Goal: Task Accomplishment & Management: Manage account settings

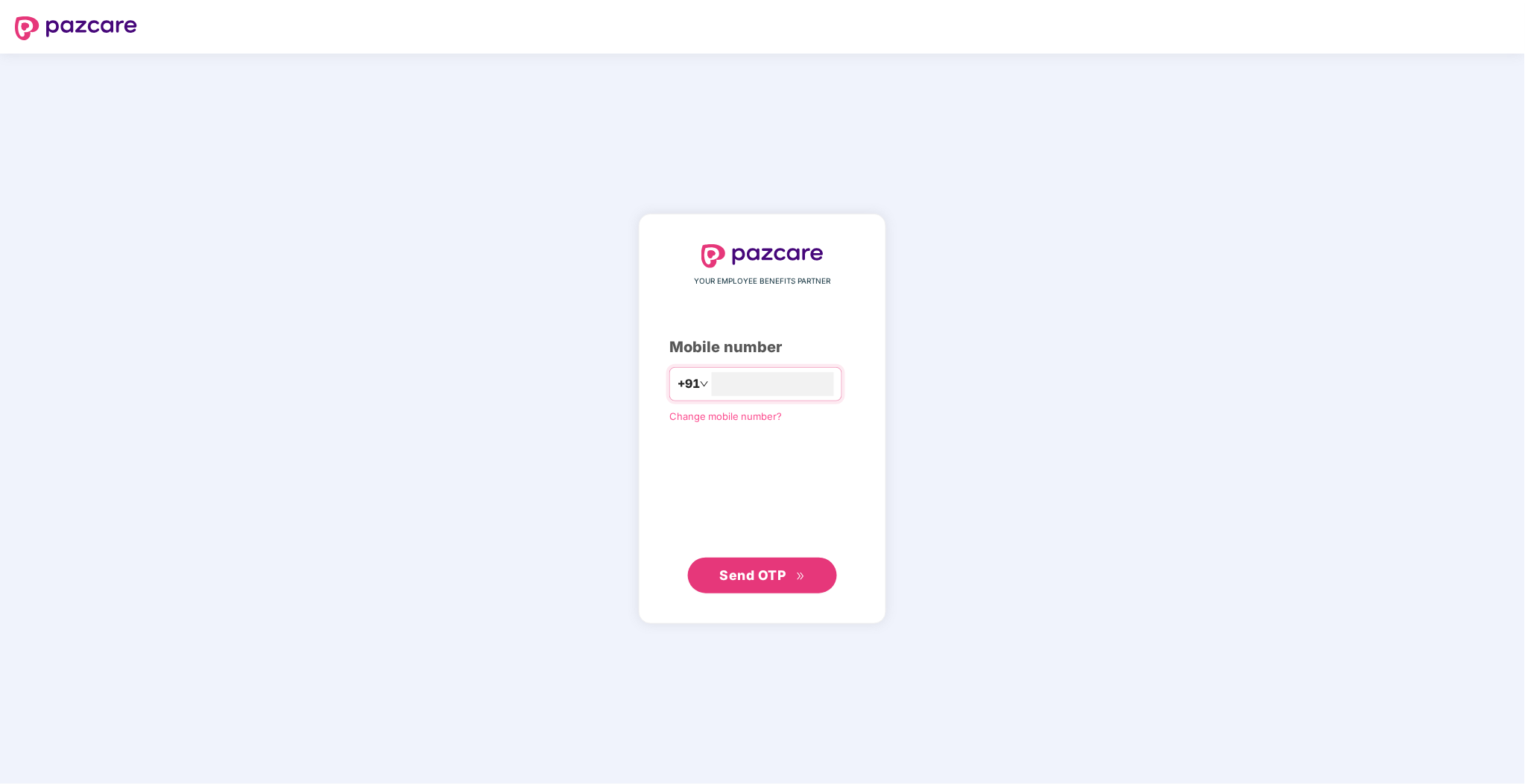
type input "**********"
click at [778, 591] on button "Send OTP" at bounding box center [762, 574] width 149 height 36
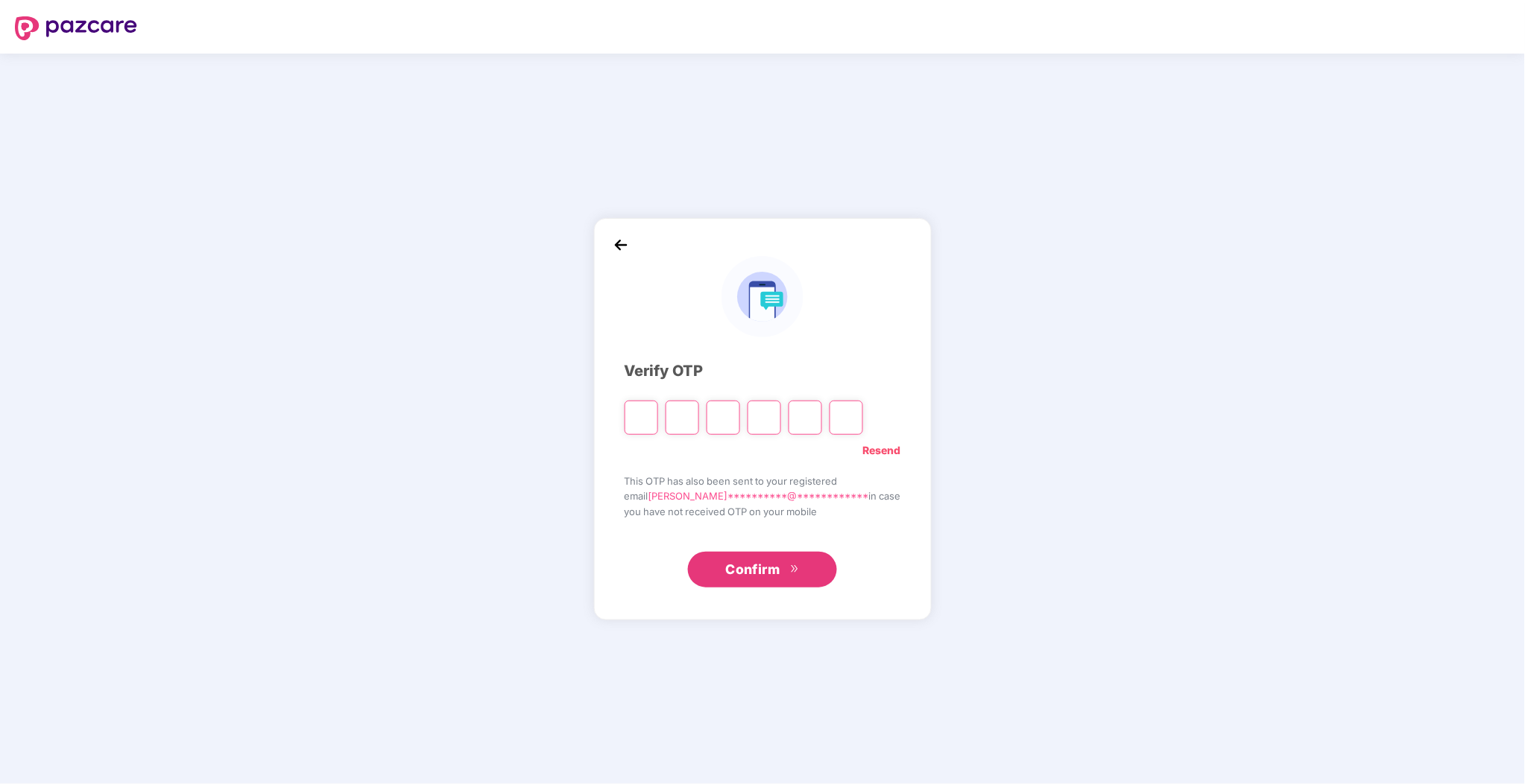
click at [658, 421] on input "Please enter verification code. Digit 1" at bounding box center [641, 418] width 33 height 34
type input "*"
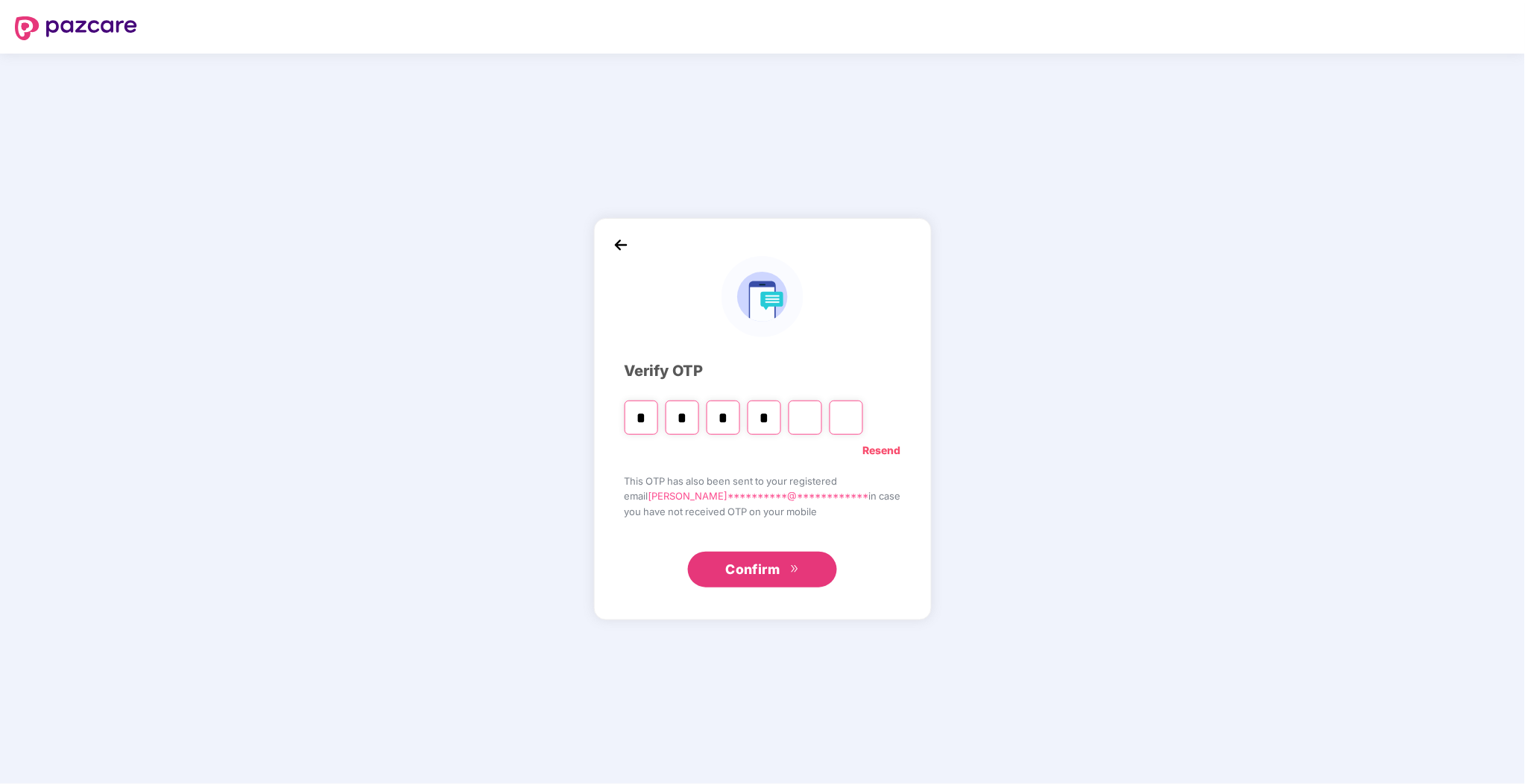
type input "*"
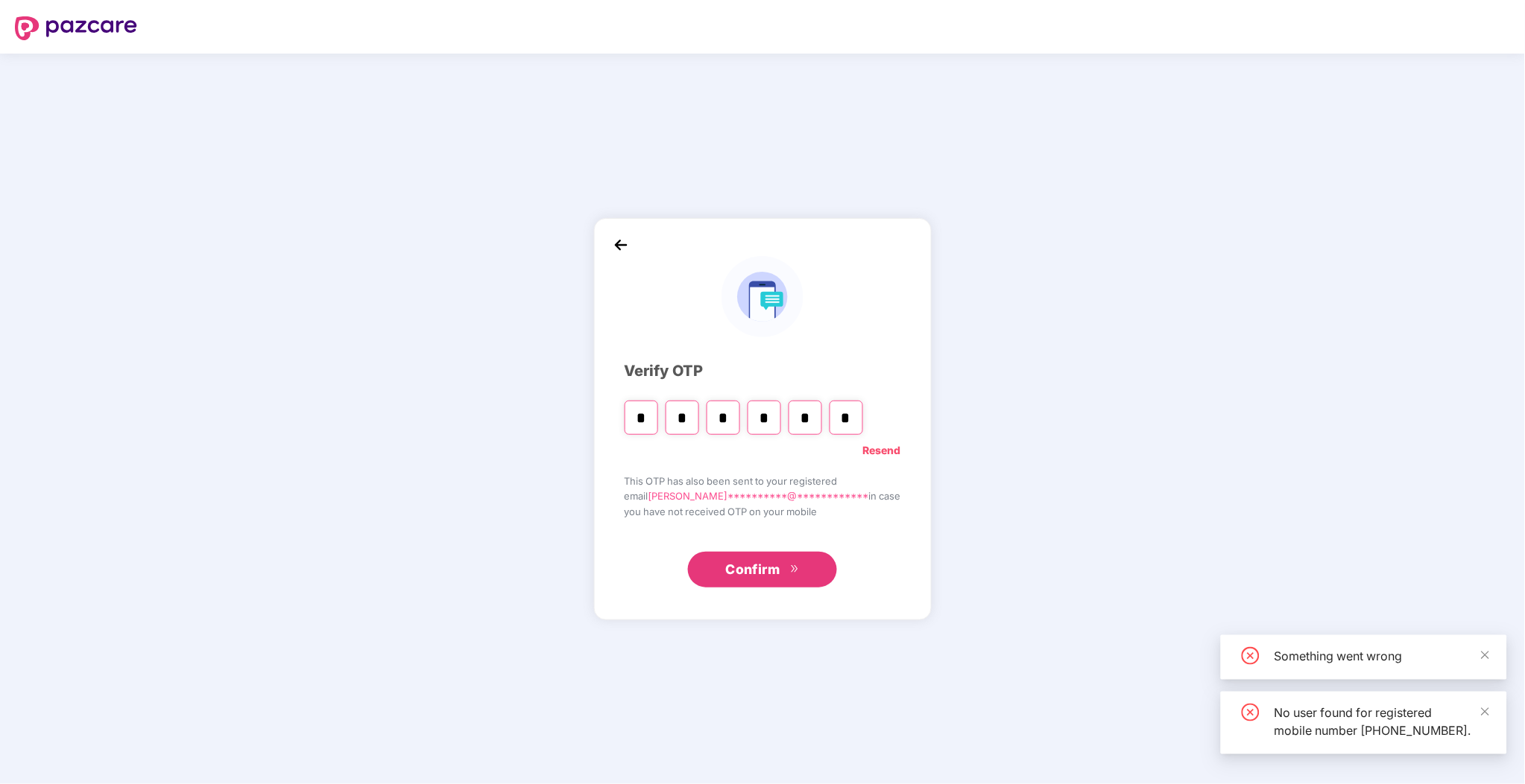
type input "*"
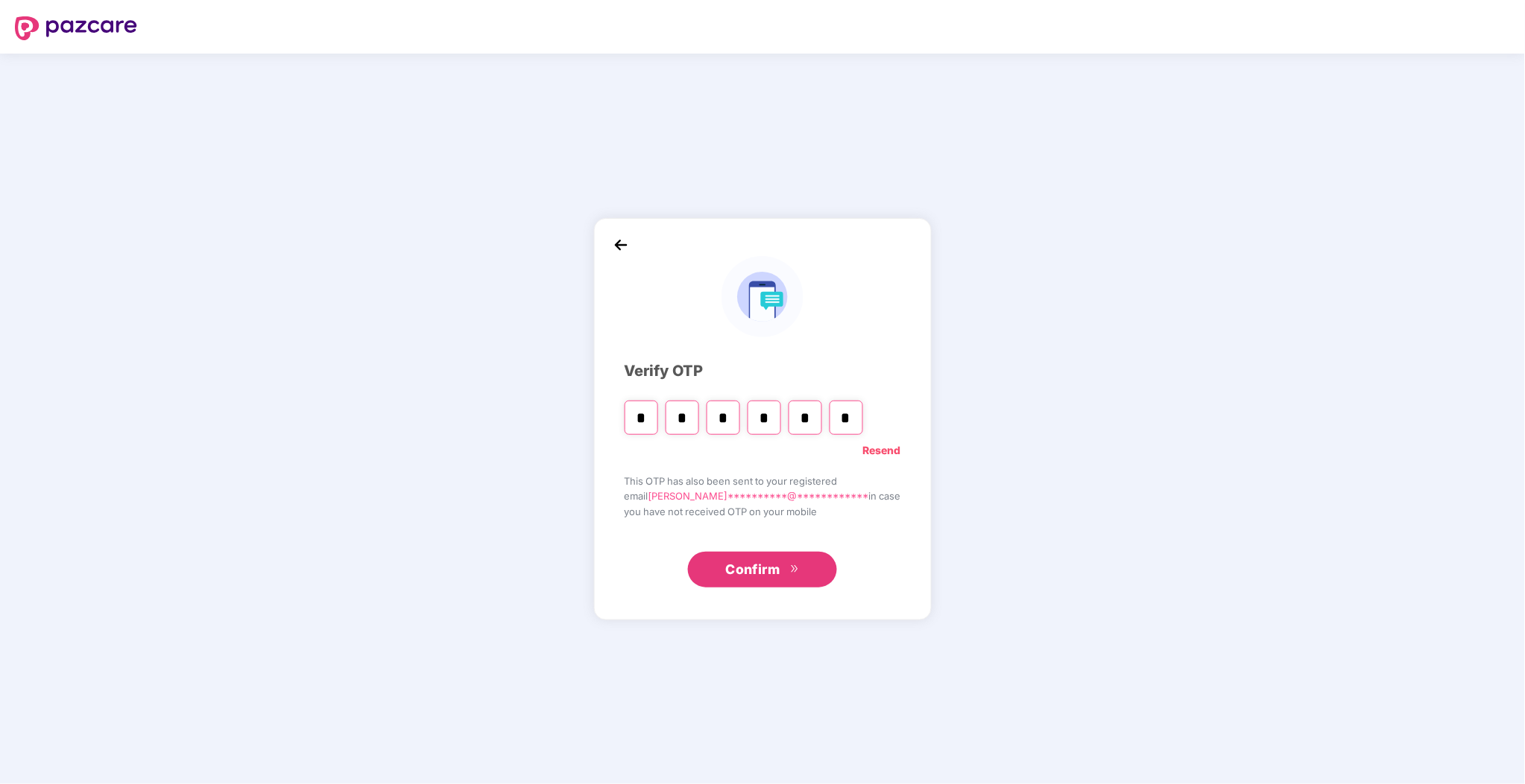
click at [825, 504] on span "you have not received OTP on your mobile" at bounding box center [763, 511] width 277 height 15
click at [864, 448] on link "Resend" at bounding box center [882, 451] width 38 height 17
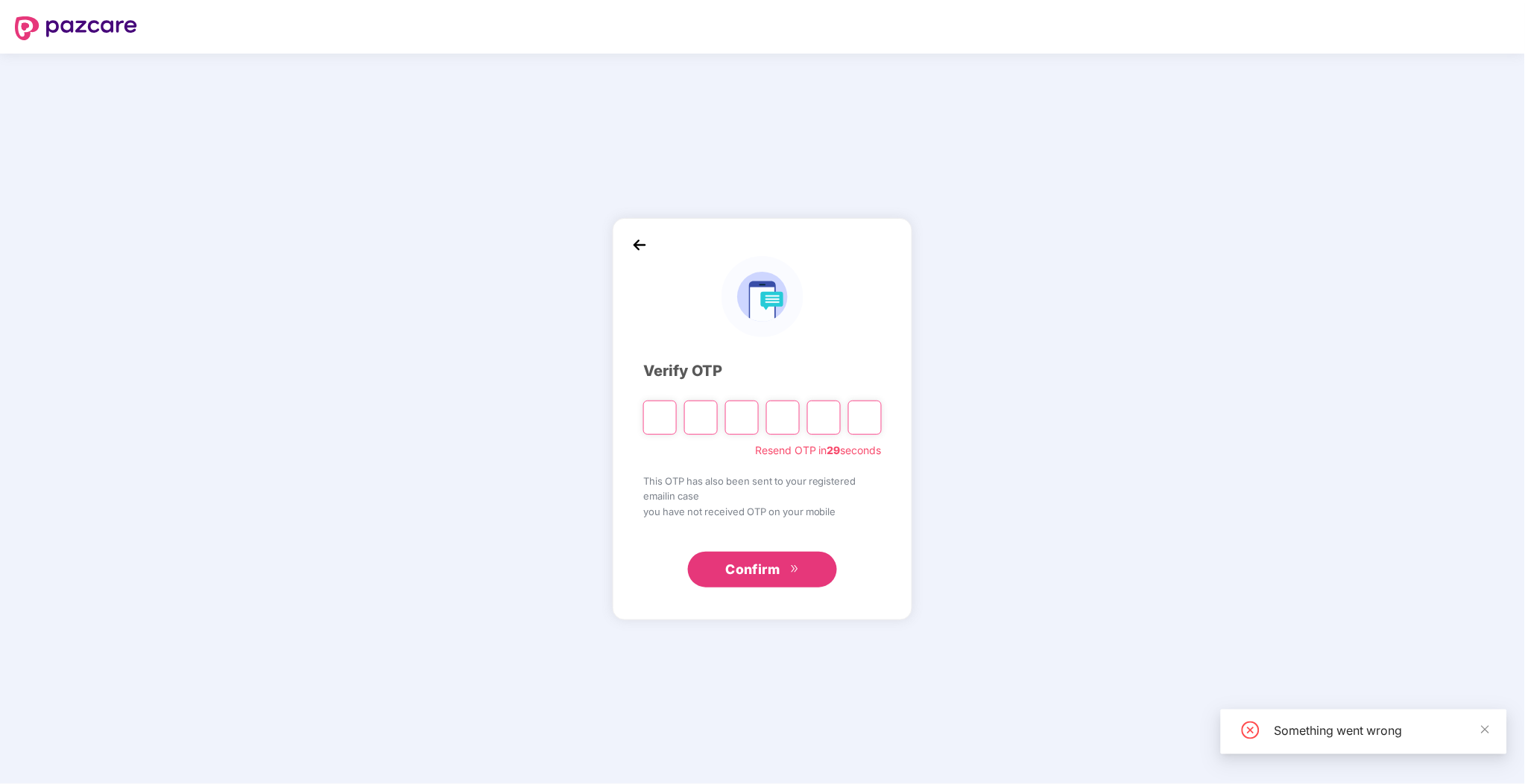
click at [646, 414] on input "Please enter verification code. Digit 1" at bounding box center [660, 418] width 33 height 34
paste input "*"
type input "*"
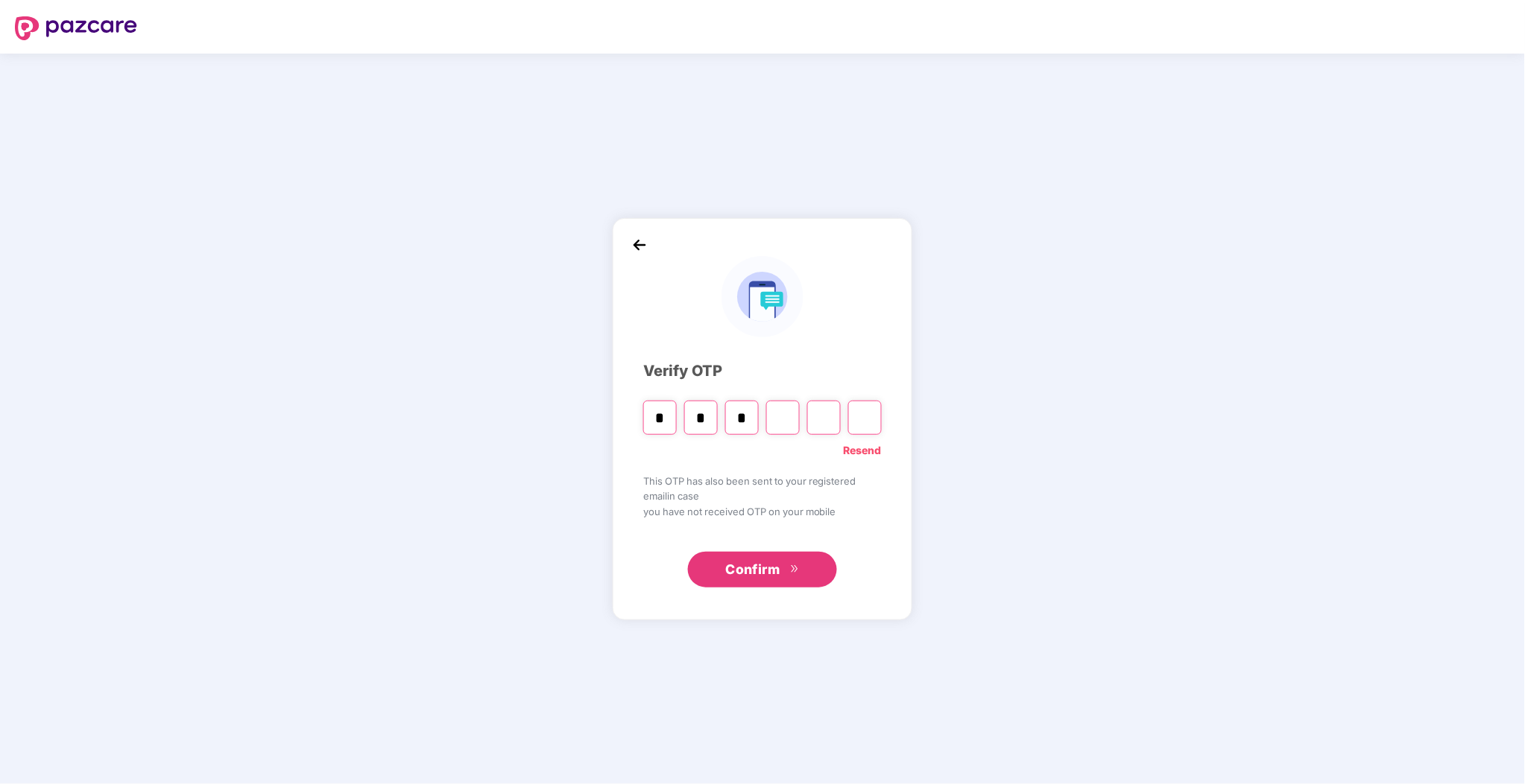
type input "*"
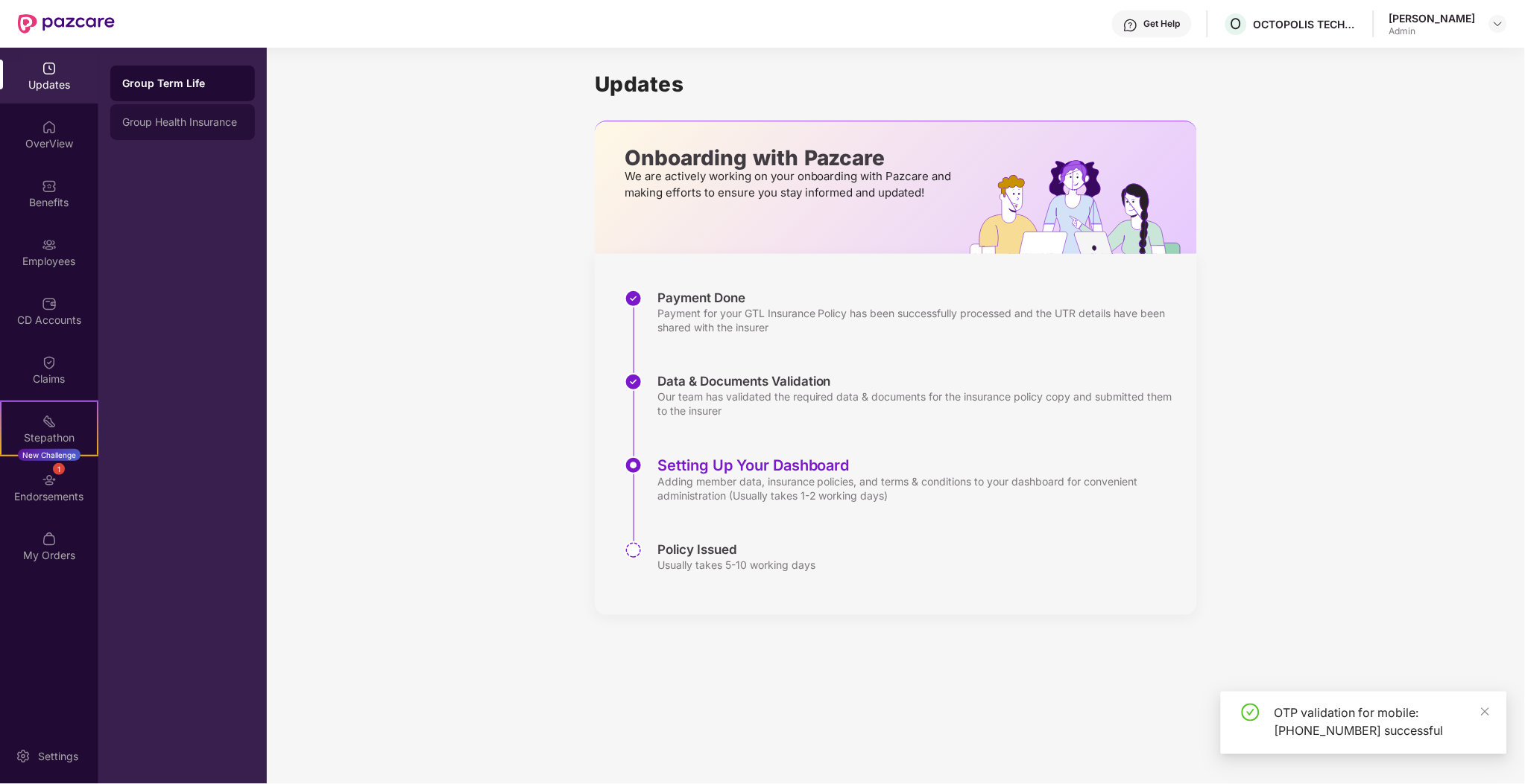
click at [168, 122] on div "Group Health Insurance" at bounding box center [183, 122] width 121 height 12
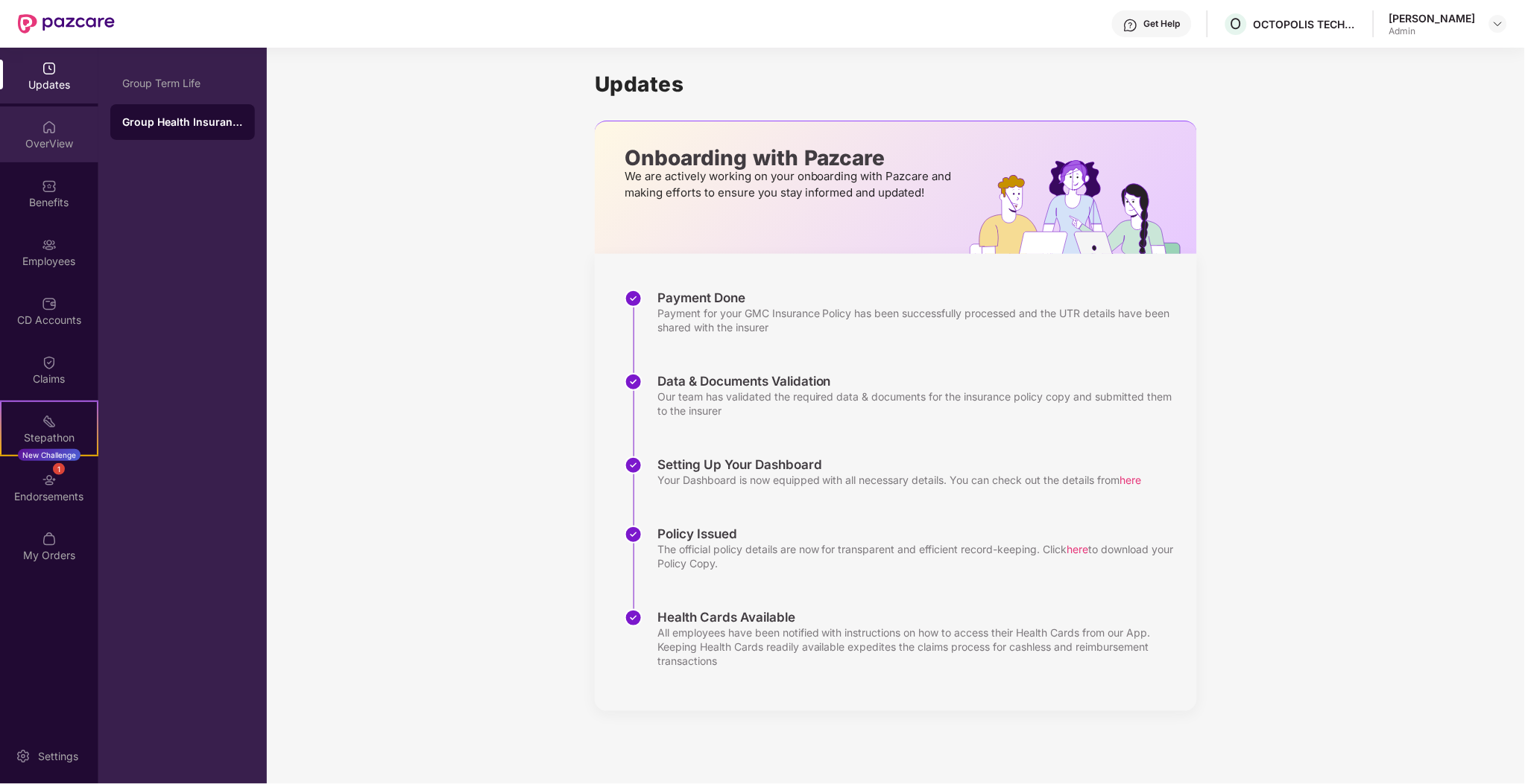
click at [63, 146] on div "OverView" at bounding box center [49, 144] width 98 height 15
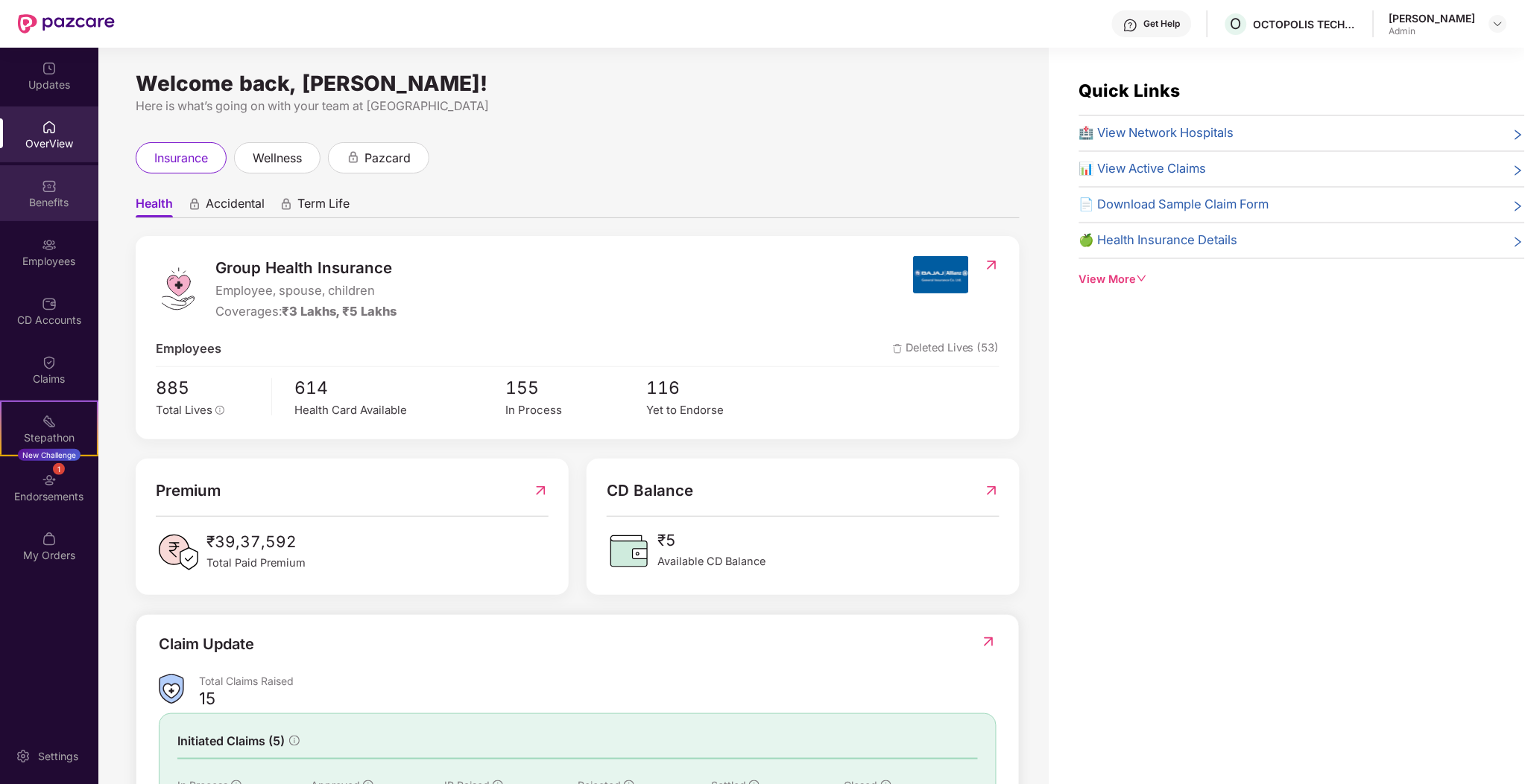
click at [56, 195] on div "Benefits" at bounding box center [49, 202] width 98 height 15
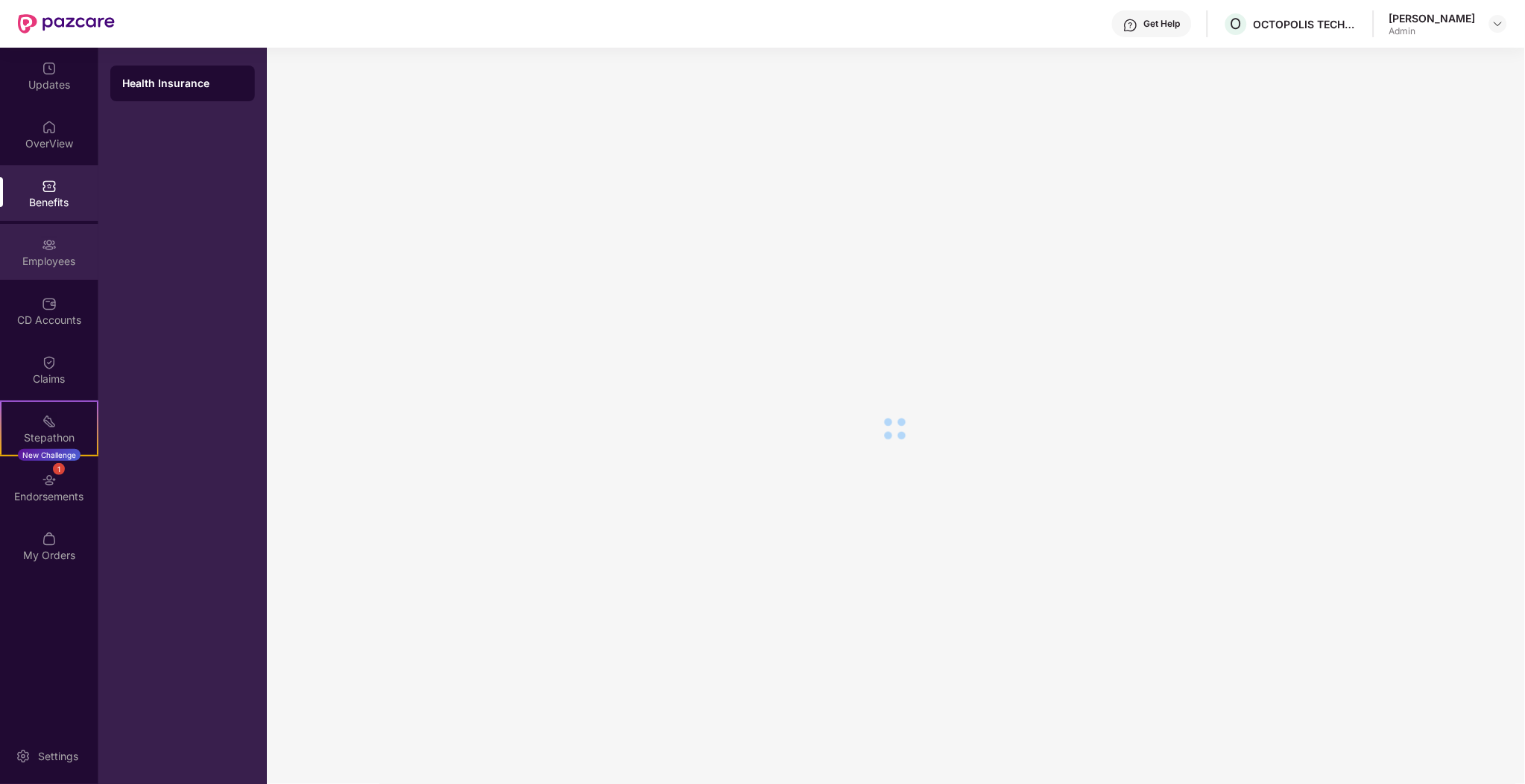
click at [53, 228] on div "Employees" at bounding box center [49, 252] width 98 height 56
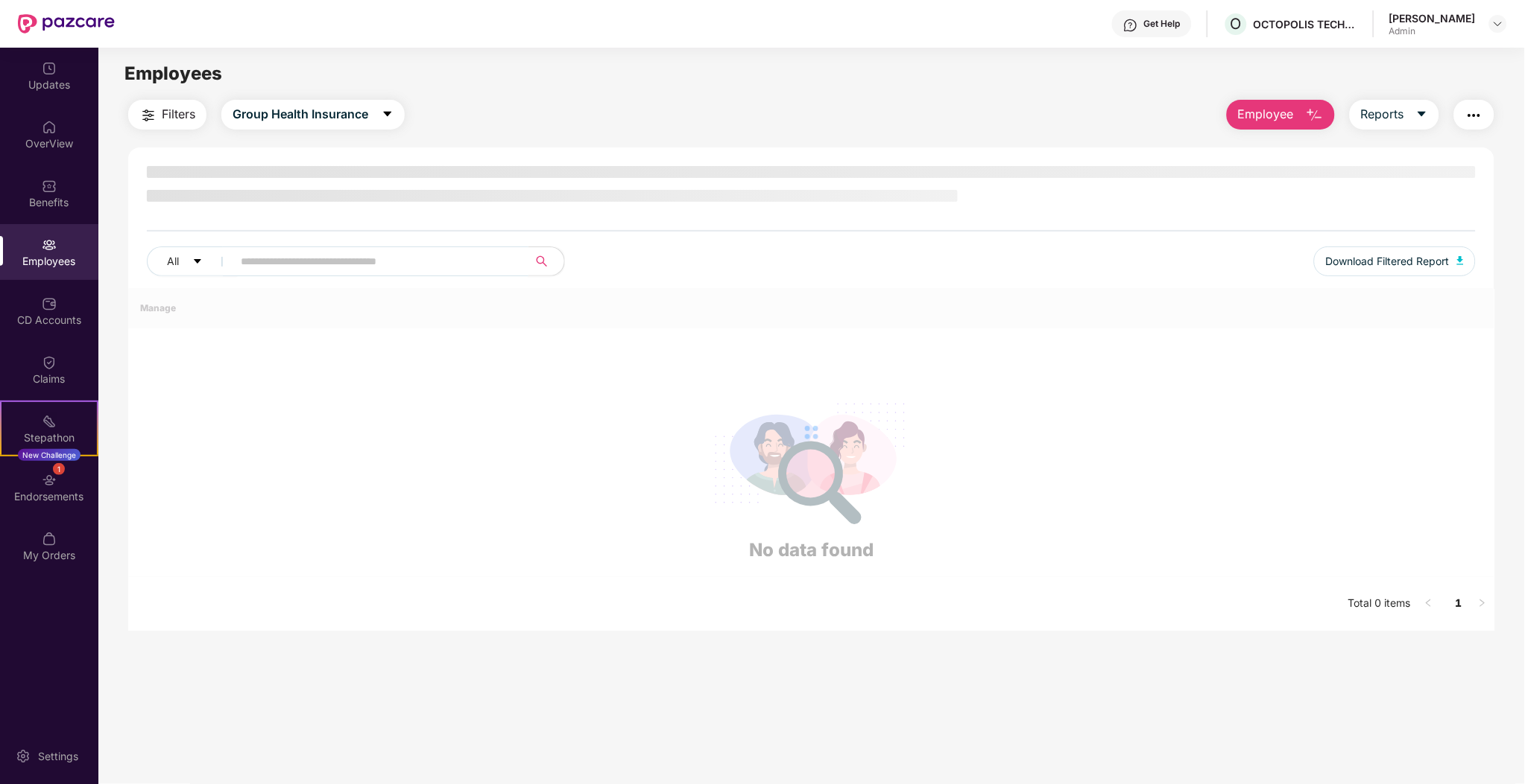
click at [394, 263] on input "text" at bounding box center [374, 262] width 267 height 22
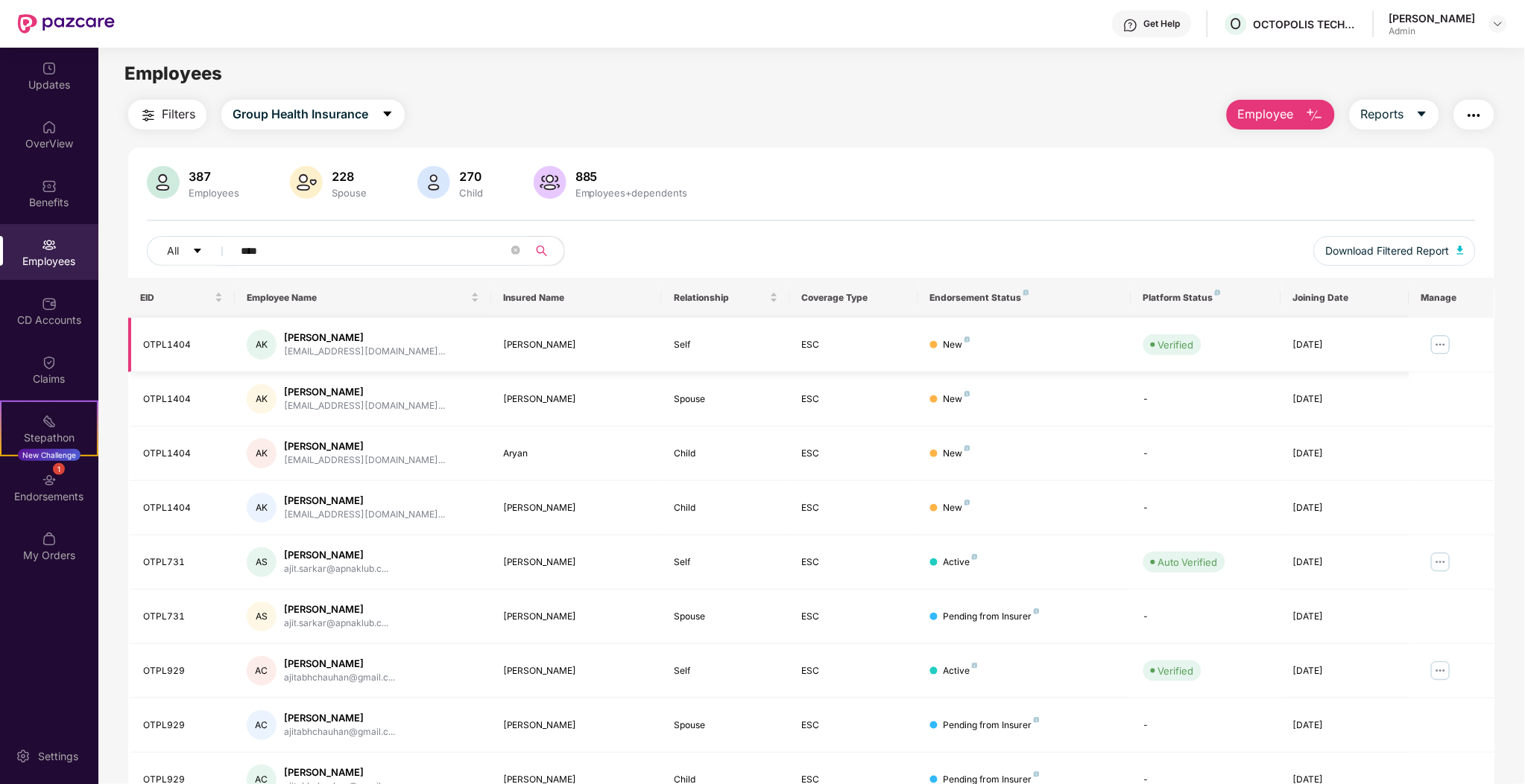
type input "****"
click at [311, 365] on td "AK [PERSON_NAME] [PERSON_NAME][EMAIL_ADDRESS][DOMAIN_NAME]..." at bounding box center [363, 345] width 256 height 55
click at [181, 340] on div "OTPL1404" at bounding box center [183, 344] width 80 height 14
click at [195, 239] on button "All" at bounding box center [192, 251] width 91 height 30
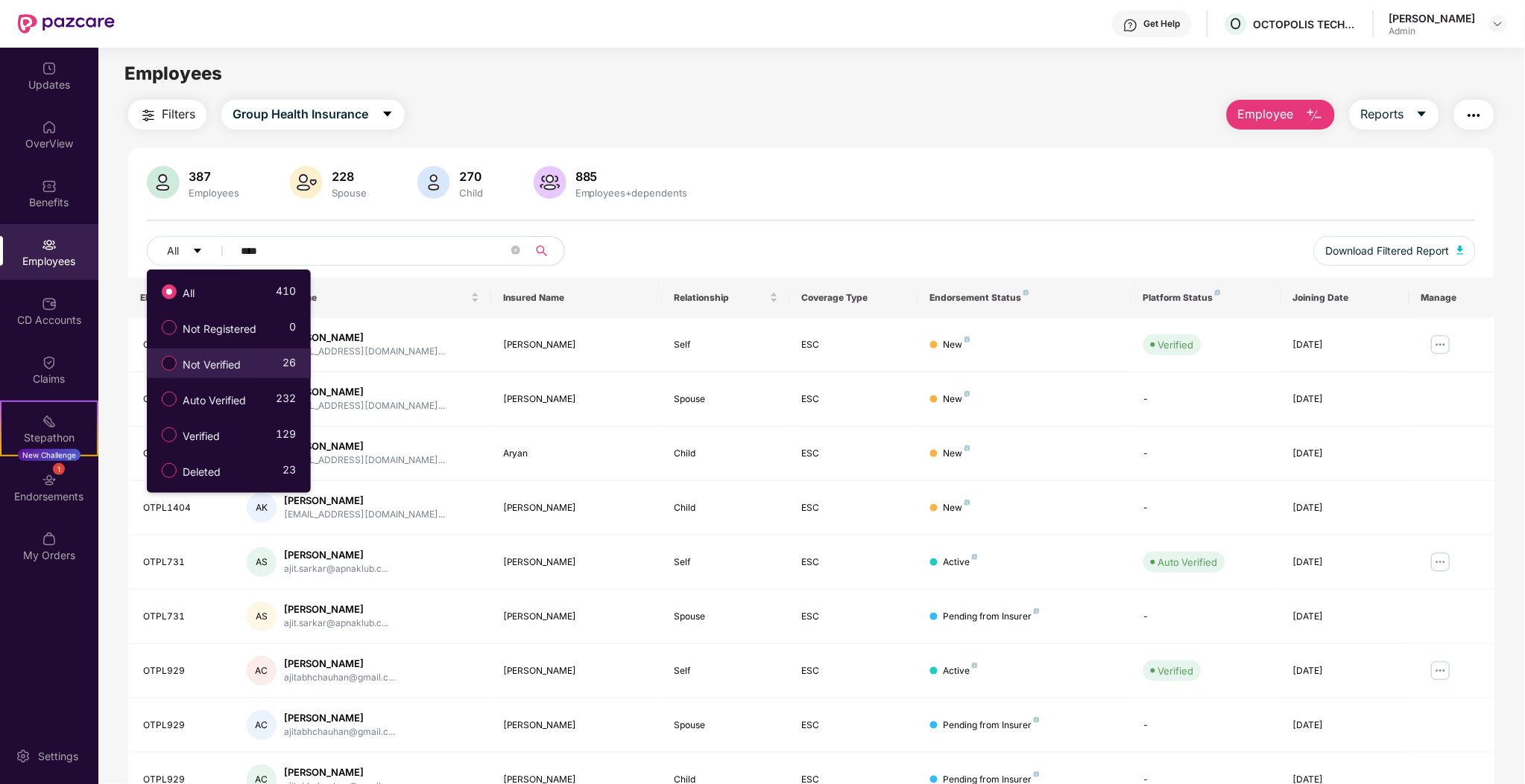
click at [221, 367] on span "Not Verified" at bounding box center [211, 366] width 70 height 17
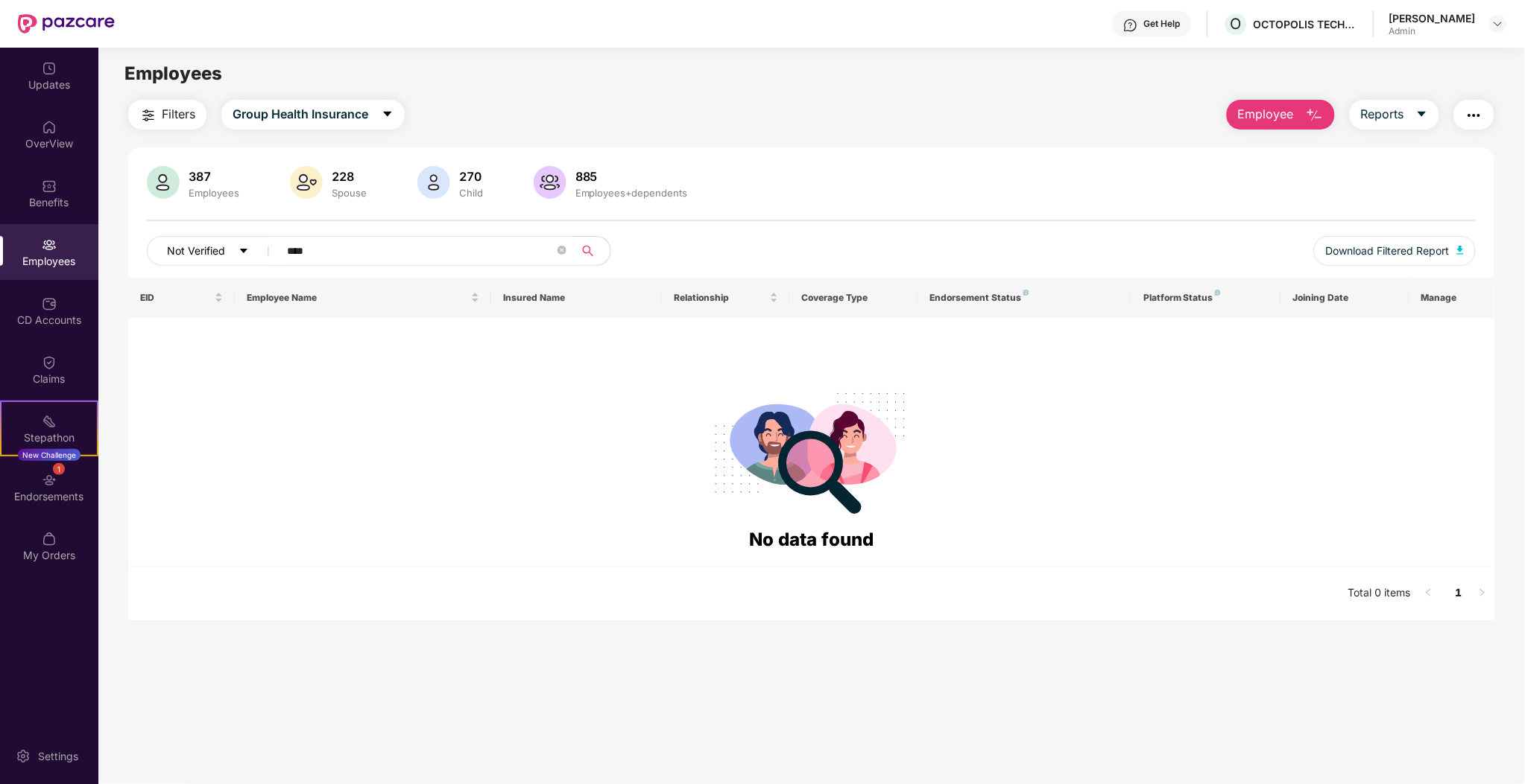
click at [199, 259] on span "Not Verified" at bounding box center [196, 251] width 58 height 17
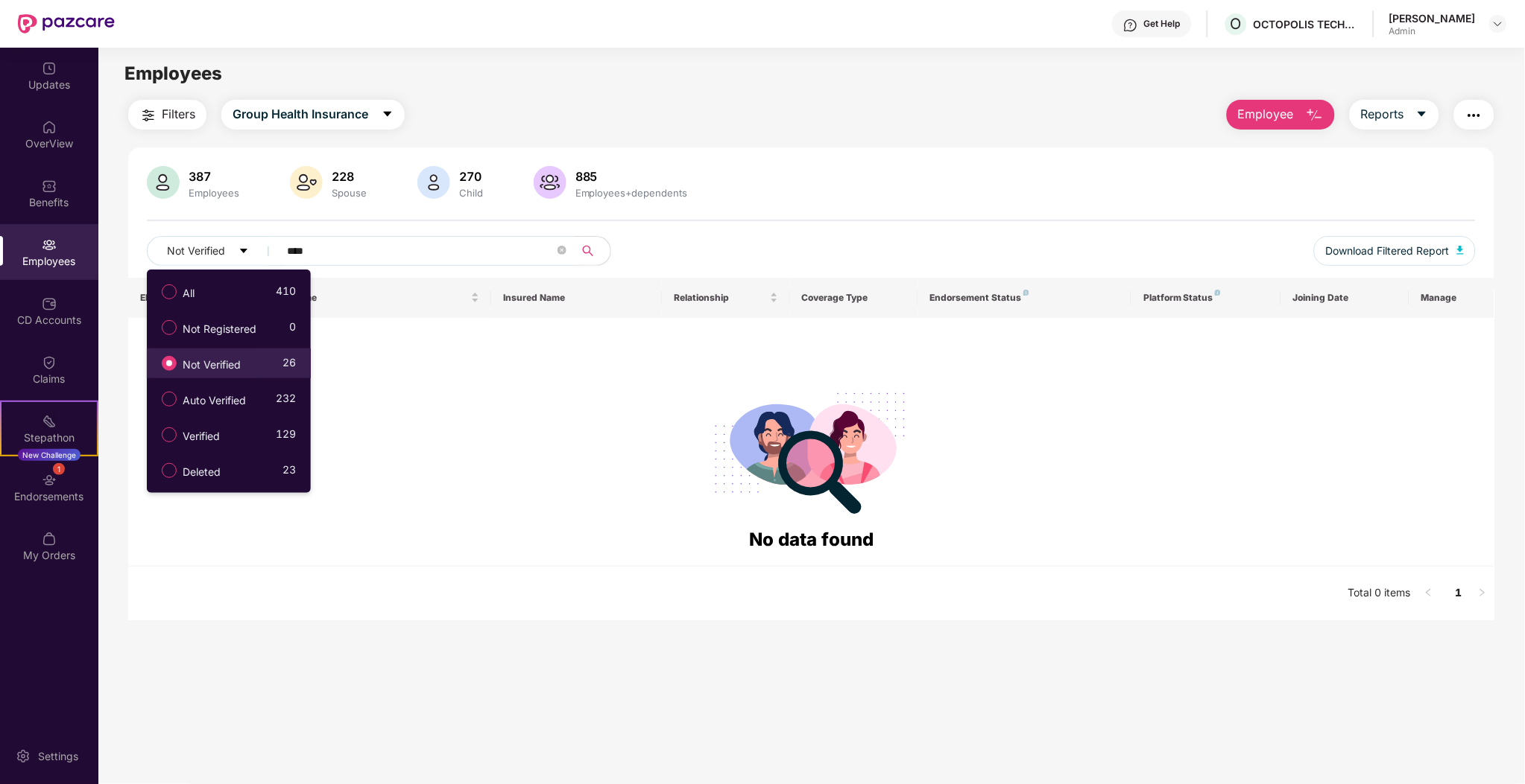
click at [157, 353] on label "Not Verified" at bounding box center [204, 363] width 100 height 25
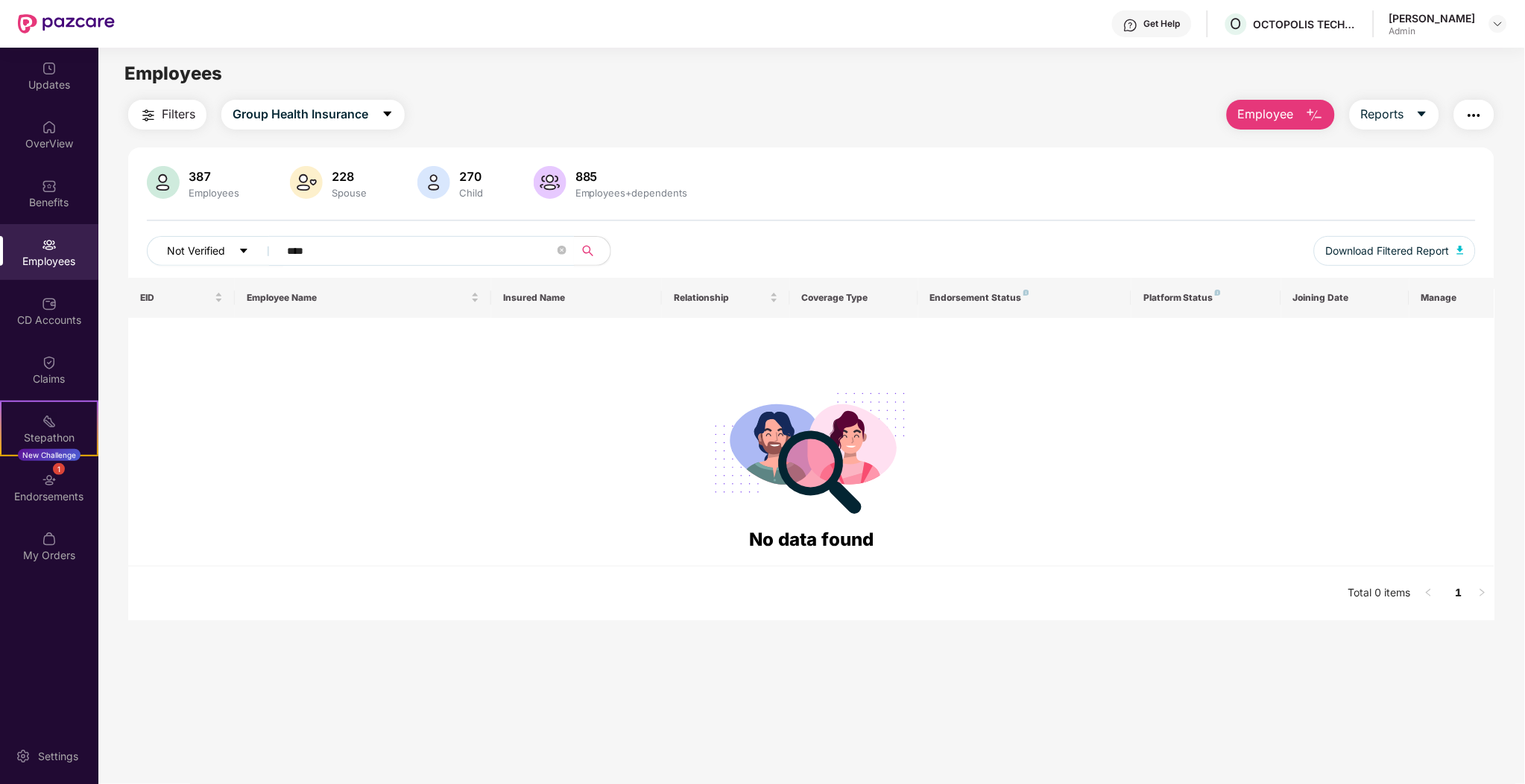
click at [217, 263] on button "Not Verified" at bounding box center [215, 251] width 137 height 30
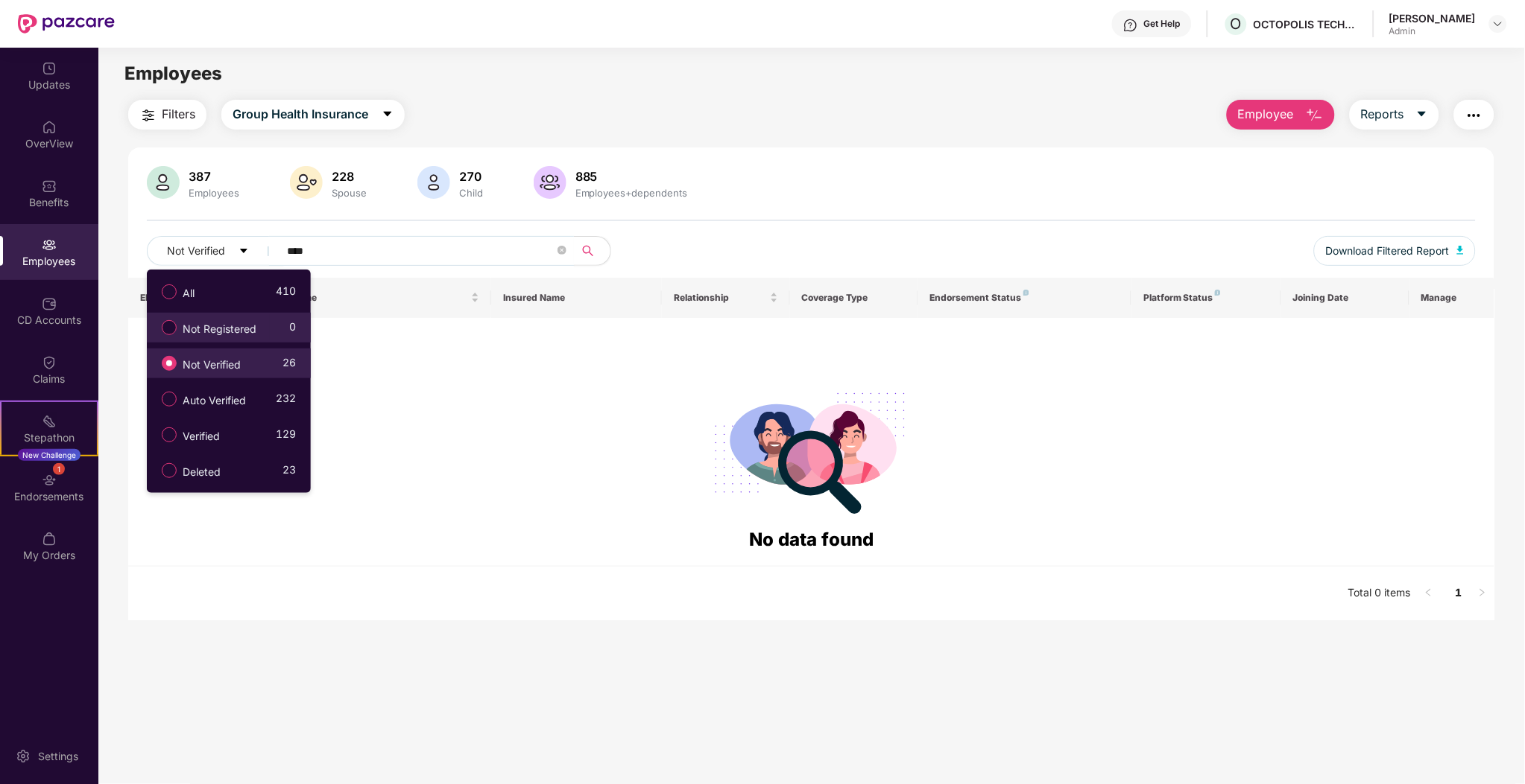
click at [187, 329] on span "Not Registered" at bounding box center [219, 329] width 85 height 17
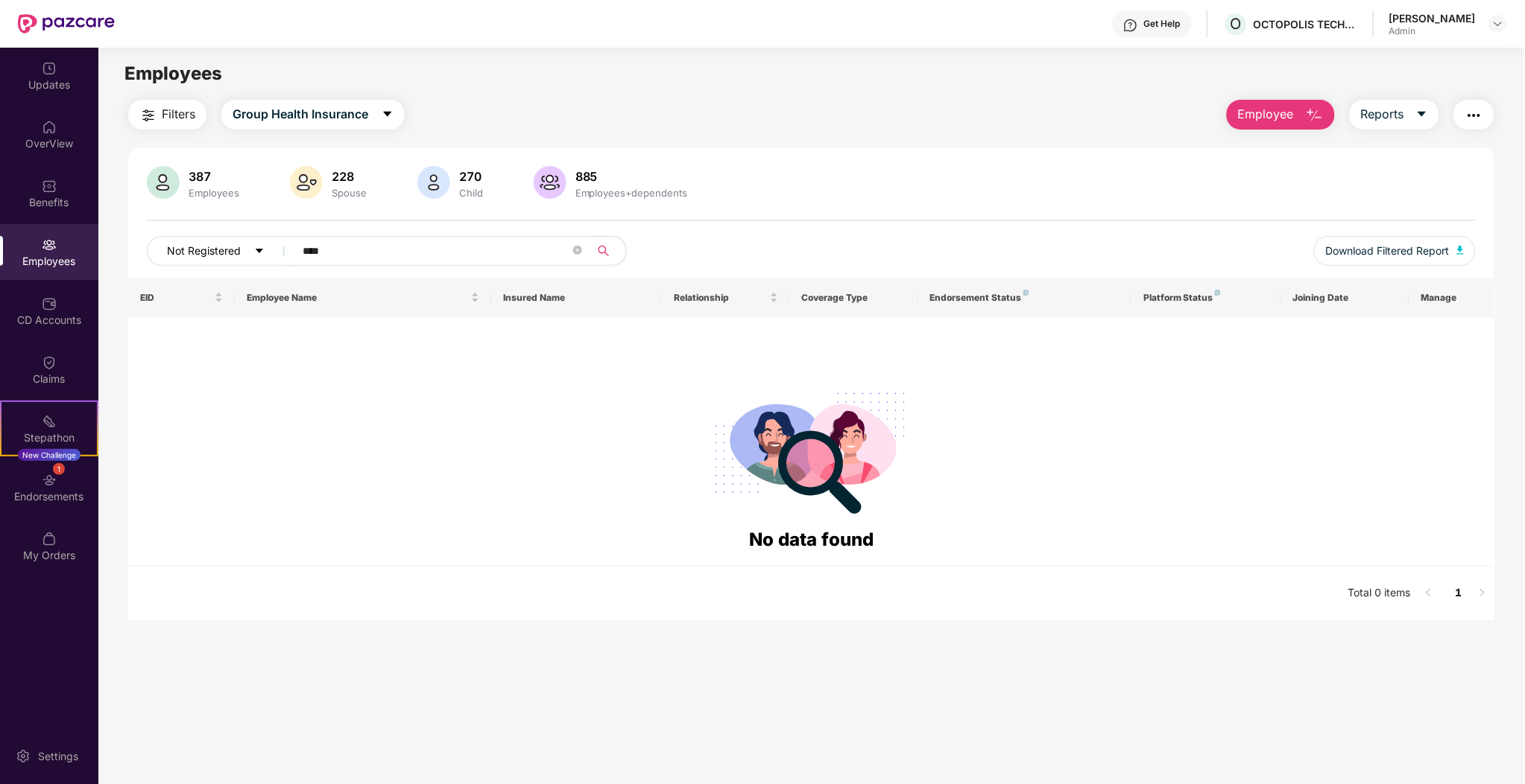
click at [243, 255] on button "Not Registered" at bounding box center [223, 251] width 153 height 30
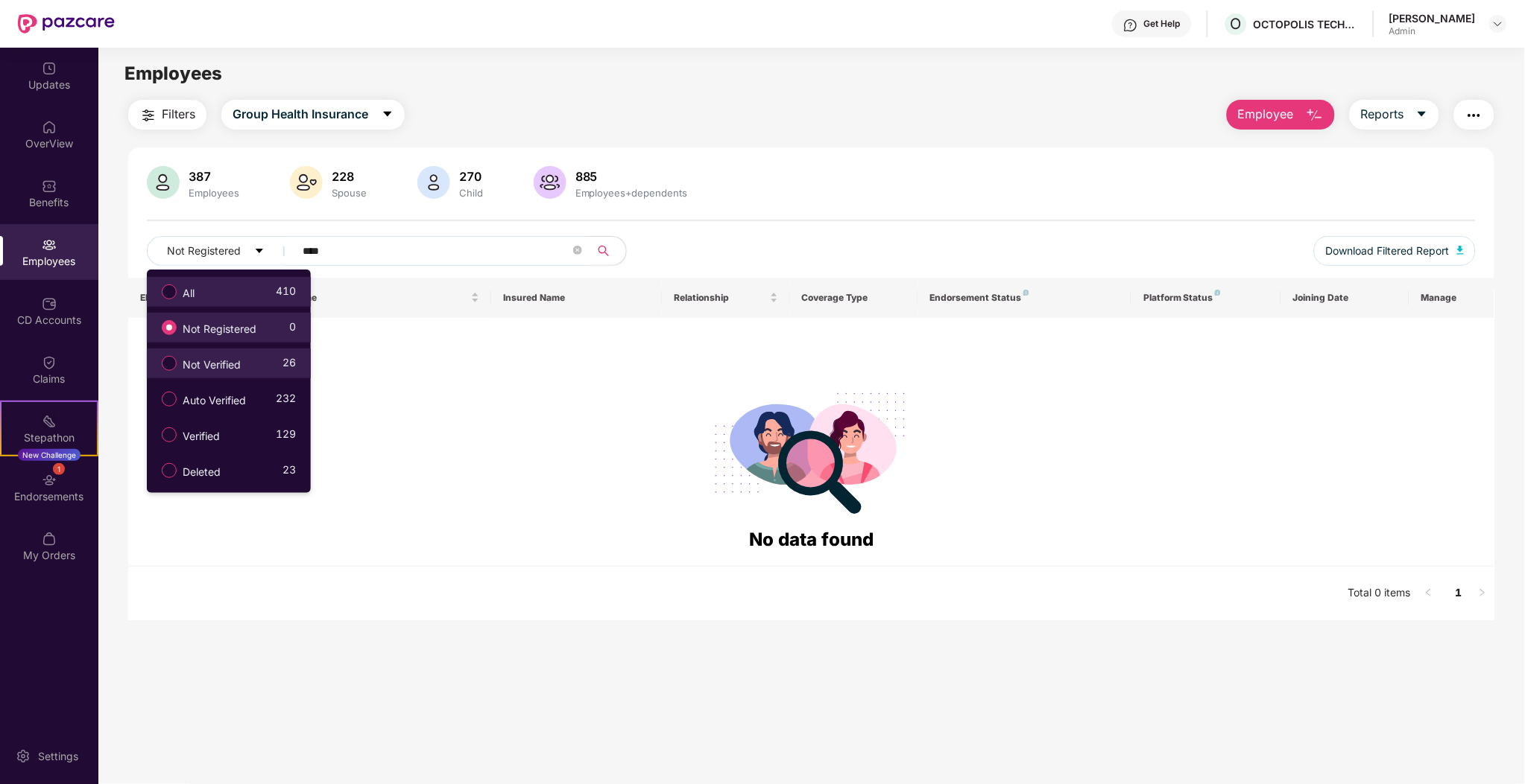
click at [214, 285] on div "All 410" at bounding box center [225, 291] width 142 height 25
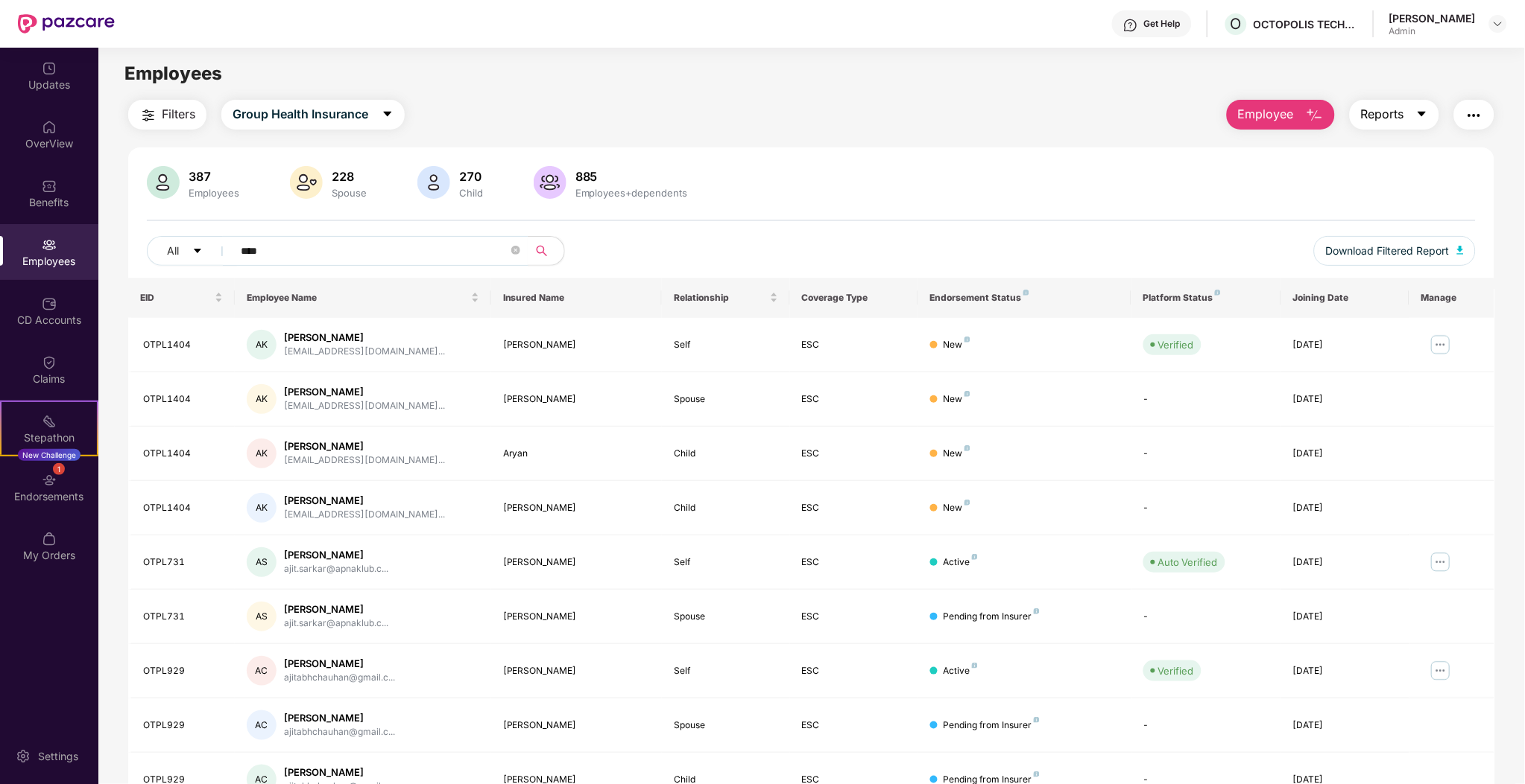
click at [1417, 111] on icon "caret-down" at bounding box center [1421, 113] width 12 height 12
click at [1472, 119] on img "button" at bounding box center [1473, 115] width 18 height 18
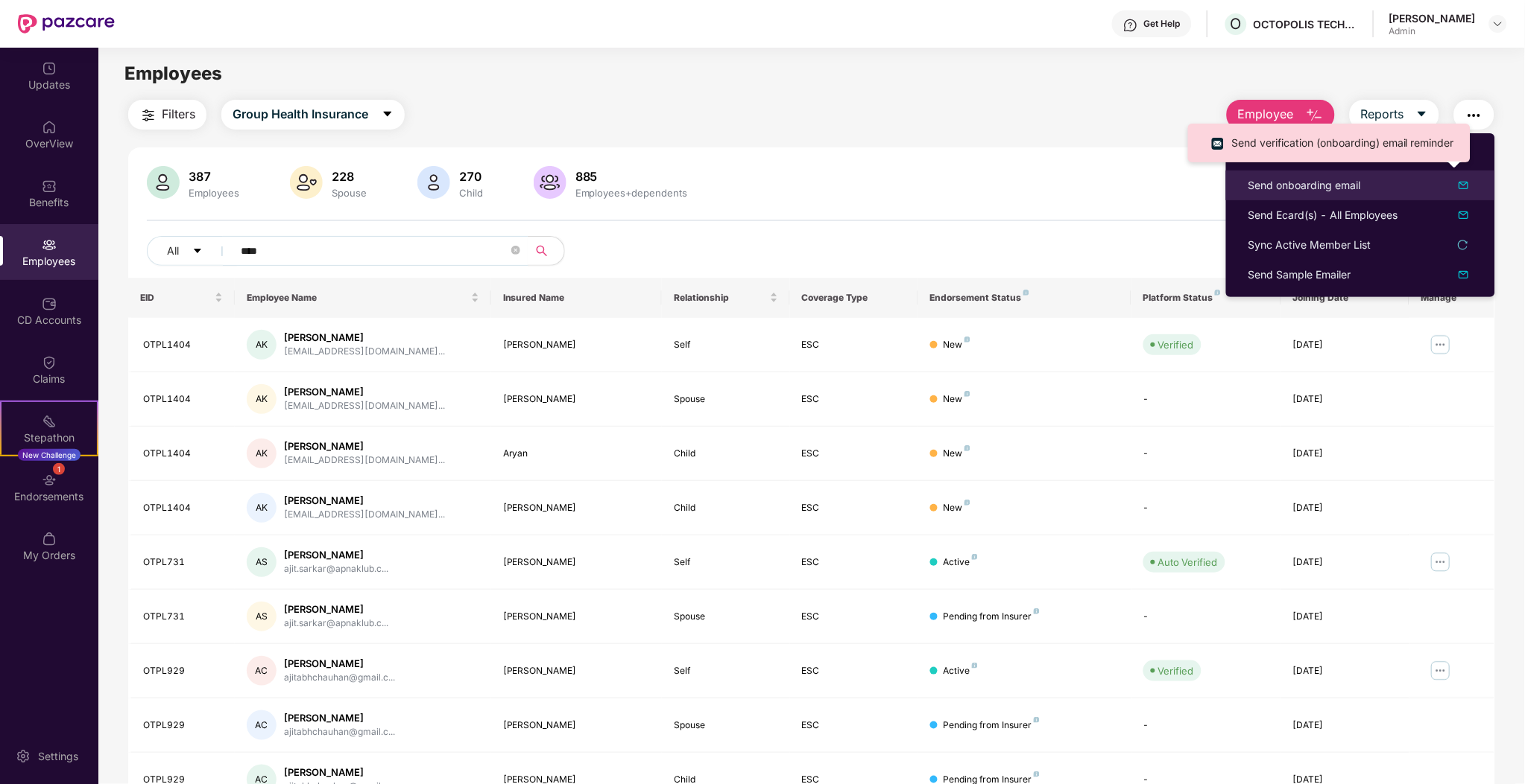
click at [1354, 189] on div "Send onboarding email" at bounding box center [1304, 186] width 112 height 17
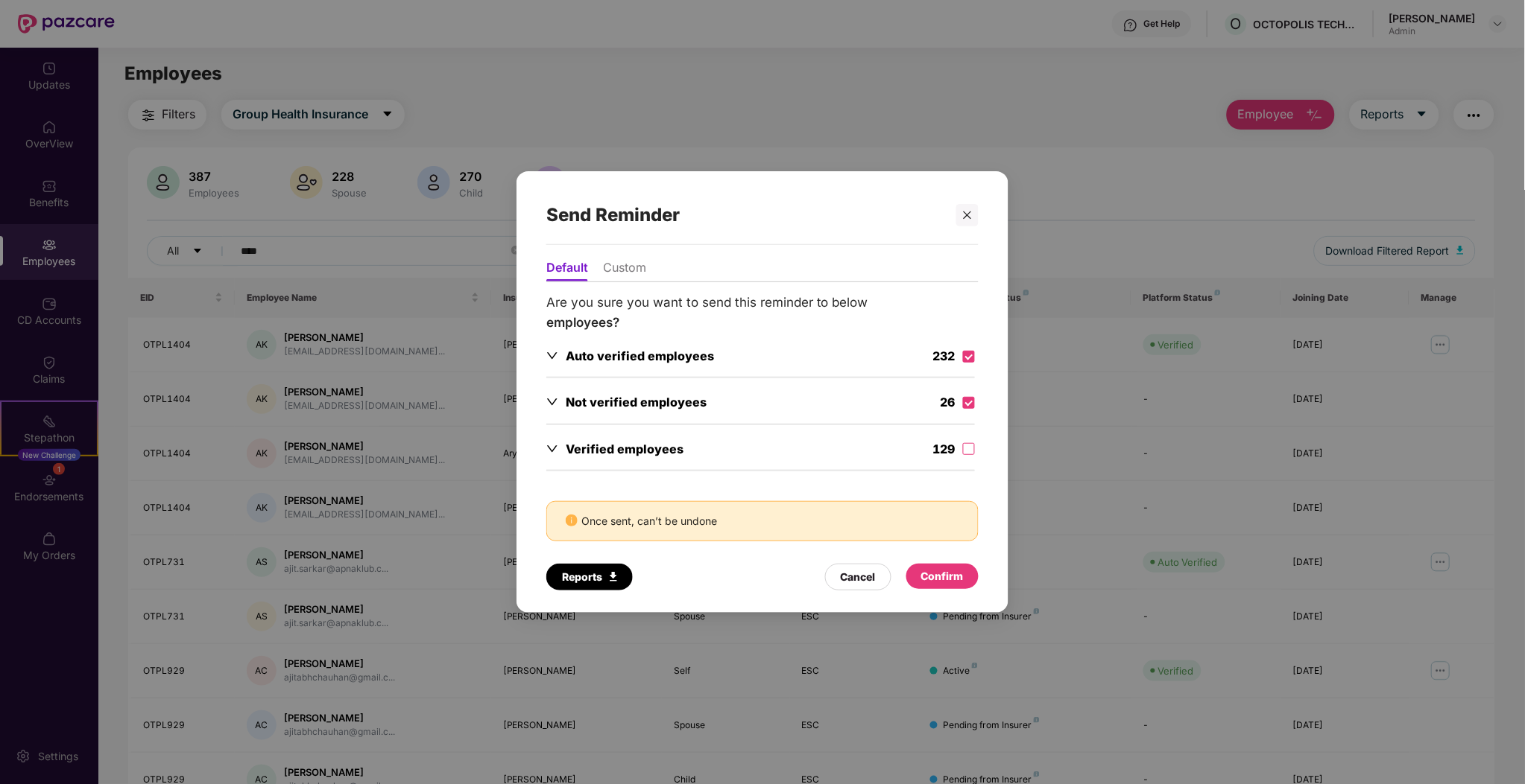
click at [939, 576] on div "Confirm" at bounding box center [942, 577] width 43 height 17
